Goal: Book appointment/travel/reservation

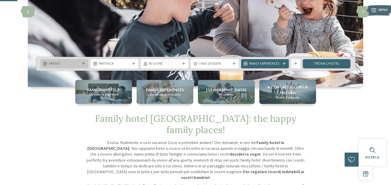
click at [78, 64] on span "Arrivo" at bounding box center [65, 64] width 32 height 5
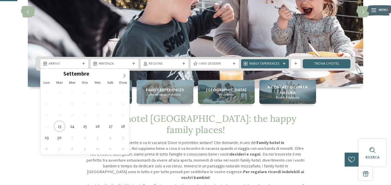
scroll to position [116, 0]
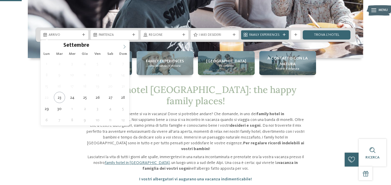
click at [126, 48] on icon at bounding box center [124, 47] width 4 height 4
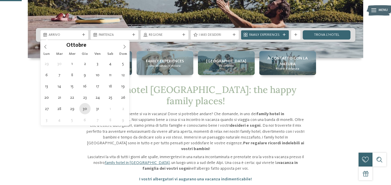
type div "[DATE]"
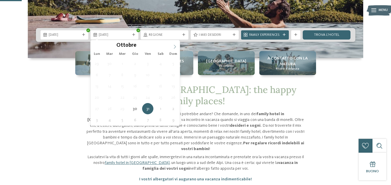
click at [175, 46] on icon at bounding box center [175, 47] width 2 height 4
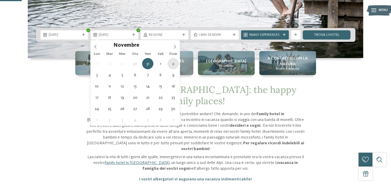
type div "[DATE]"
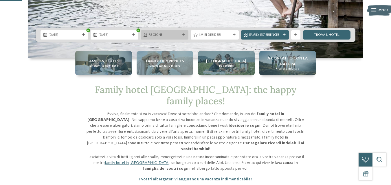
click at [169, 34] on span "Regione" at bounding box center [165, 35] width 32 height 5
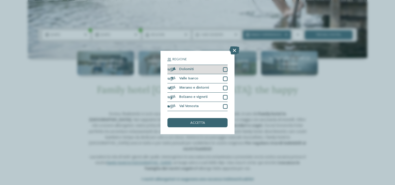
click at [225, 69] on div at bounding box center [225, 69] width 5 height 5
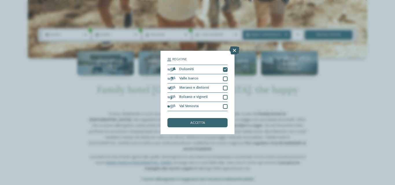
click at [234, 48] on icon at bounding box center [235, 51] width 10 height 8
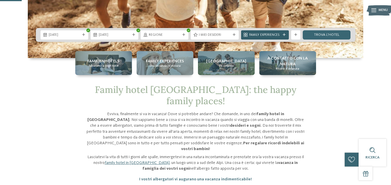
click at [280, 36] on span "Family Experiences" at bounding box center [265, 35] width 32 height 5
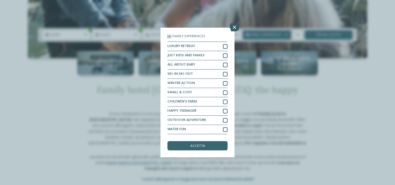
click at [234, 27] on icon at bounding box center [235, 27] width 10 height 8
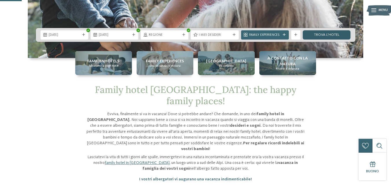
click at [320, 34] on link "trova l’hotel" at bounding box center [327, 34] width 48 height 9
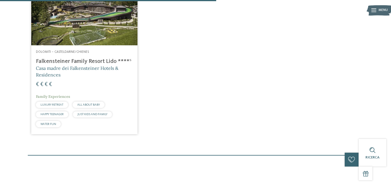
scroll to position [317, 0]
